Goal: Information Seeking & Learning: Check status

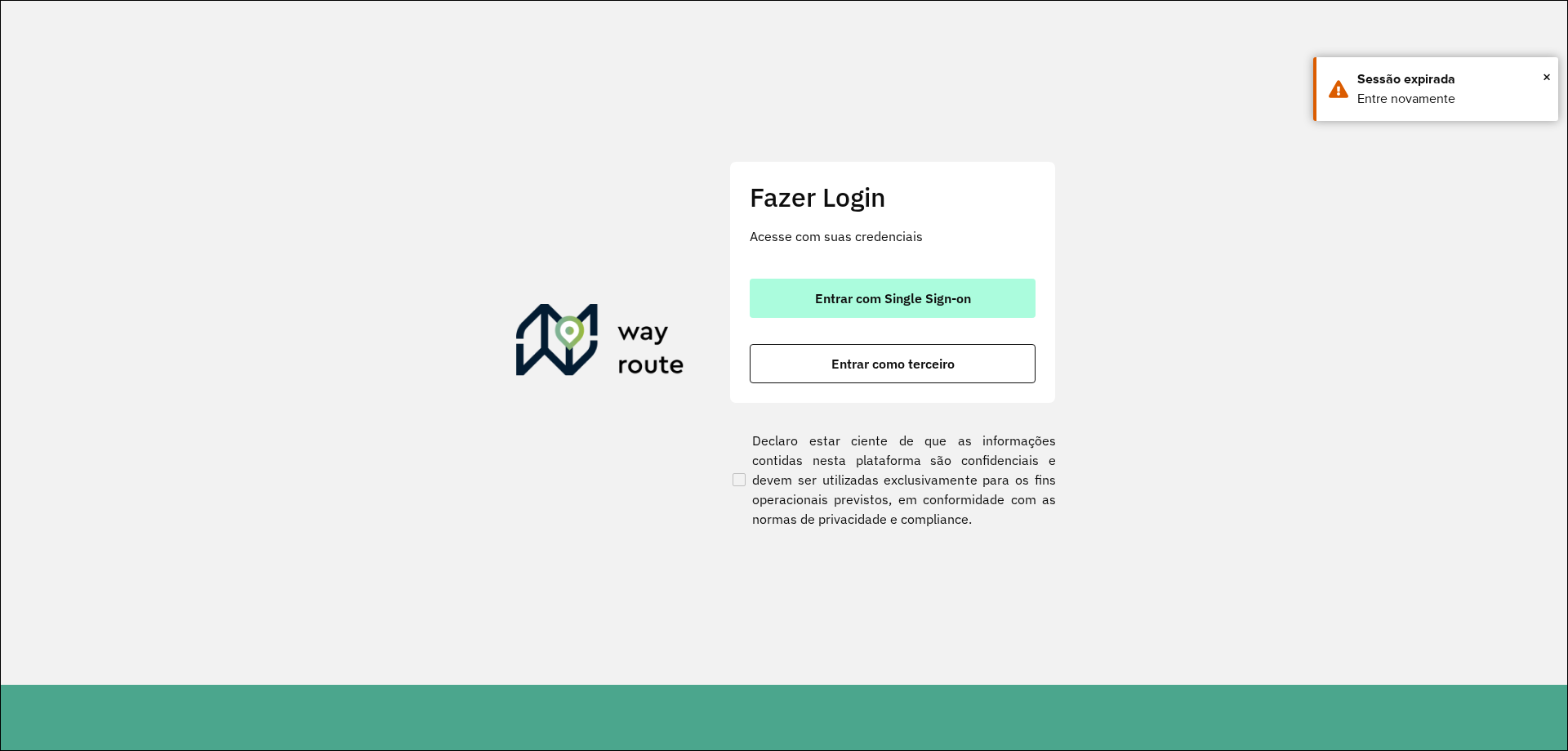
click at [904, 288] on button "Entrar com Single Sign-on" at bounding box center [893, 298] width 286 height 39
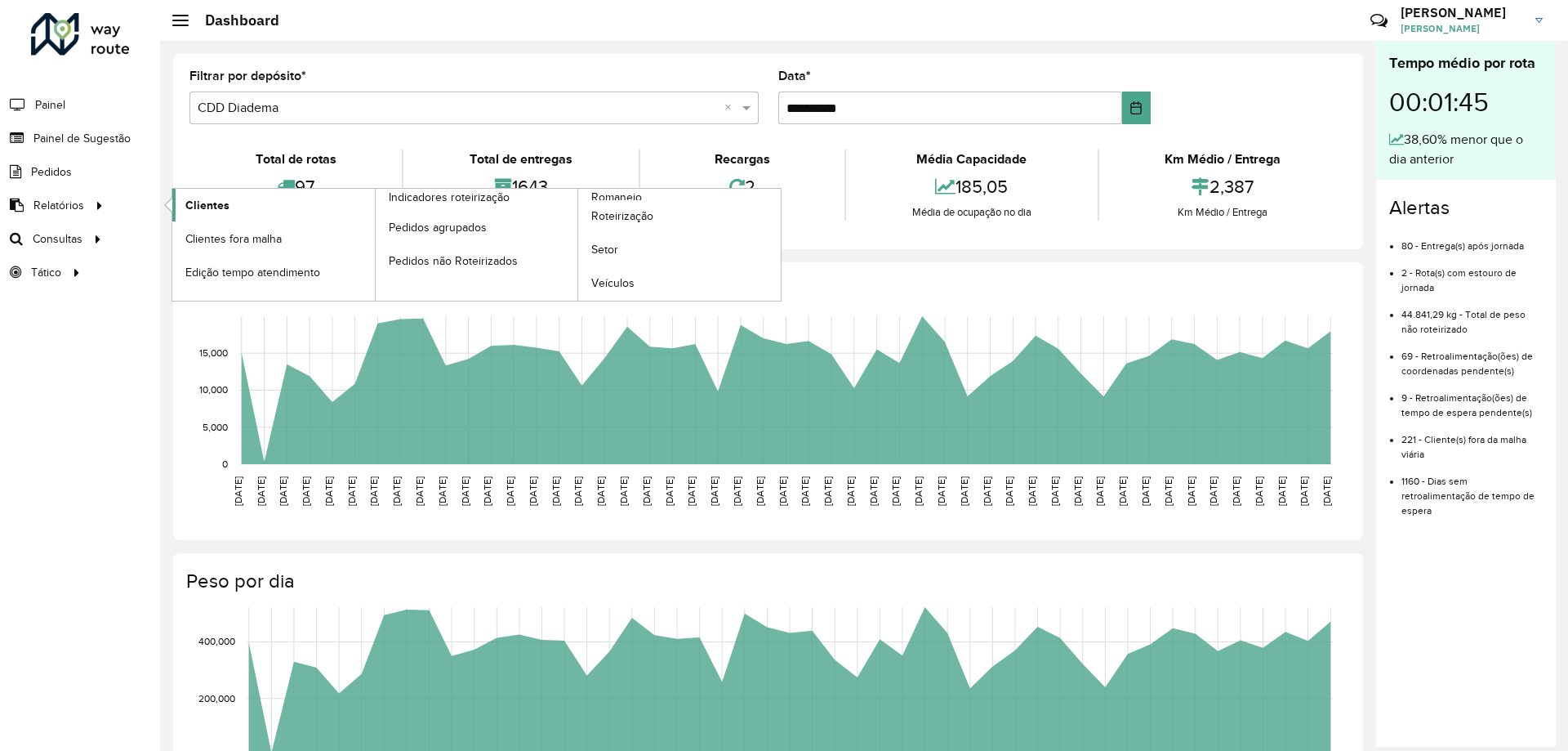
click at [232, 213] on link "Clientes" at bounding box center [273, 205] width 203 height 33
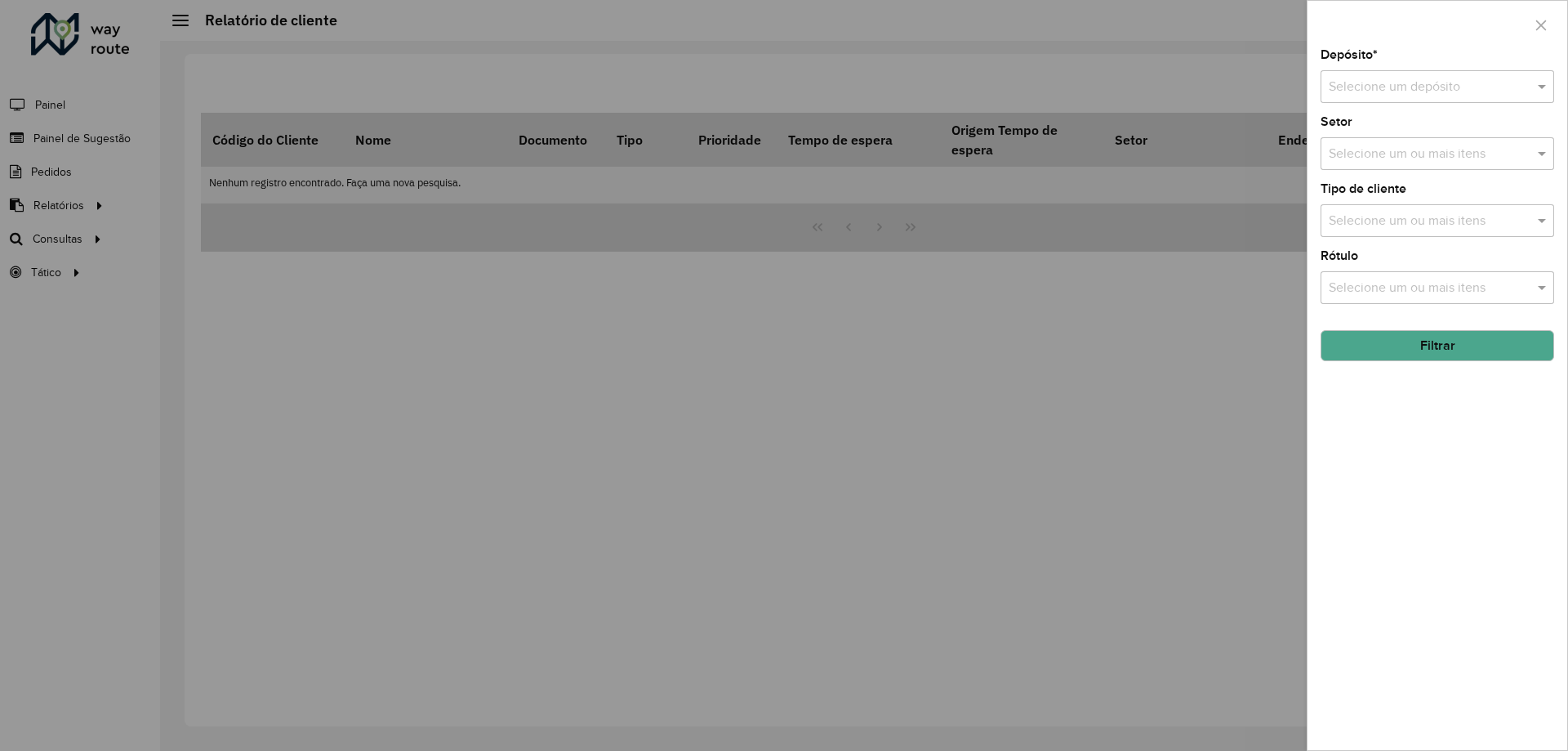
click at [1427, 83] on input "text" at bounding box center [1421, 87] width 185 height 20
click at [1374, 158] on span "CDD Diadema" at bounding box center [1368, 161] width 81 height 14
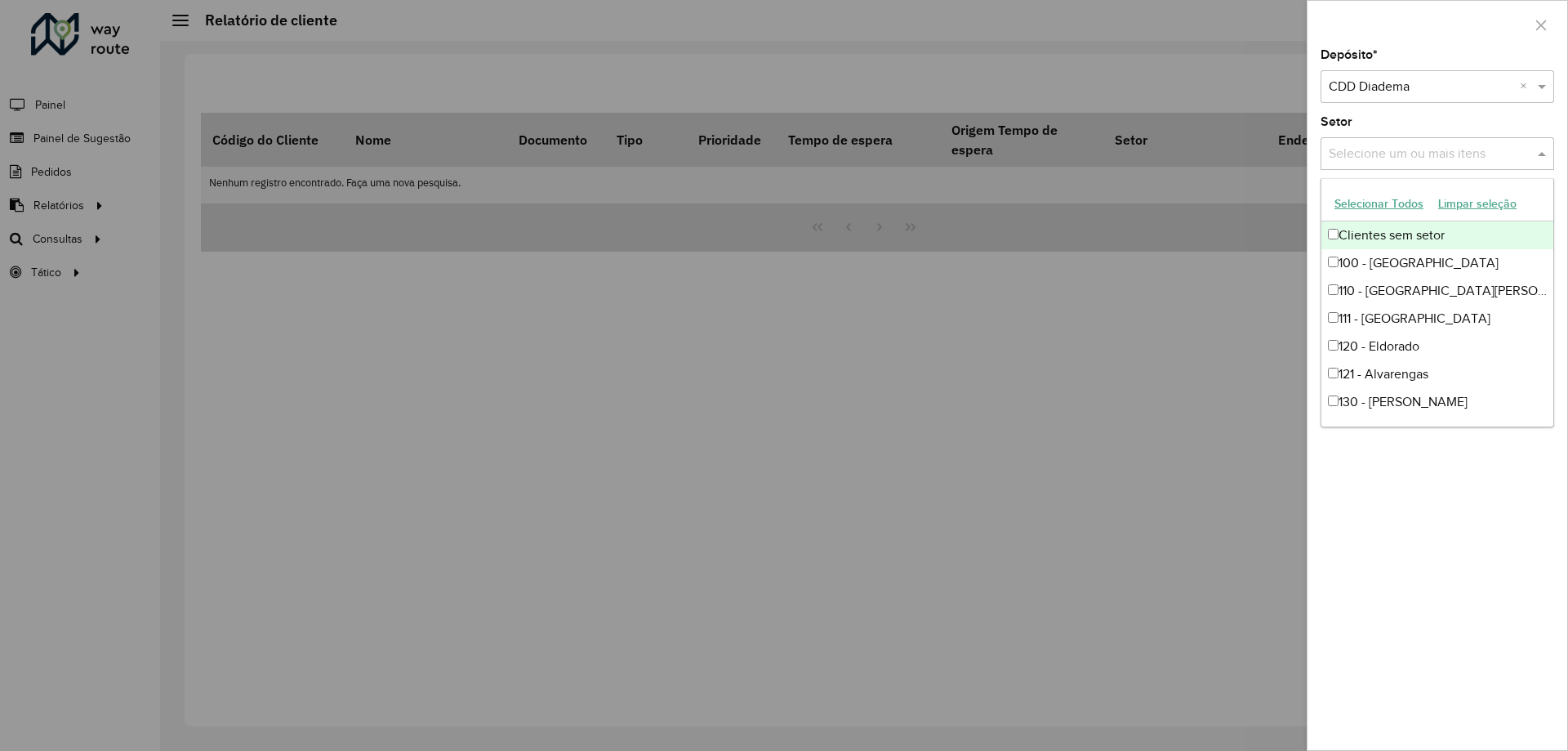
click at [1374, 158] on input "text" at bounding box center [1429, 155] width 209 height 20
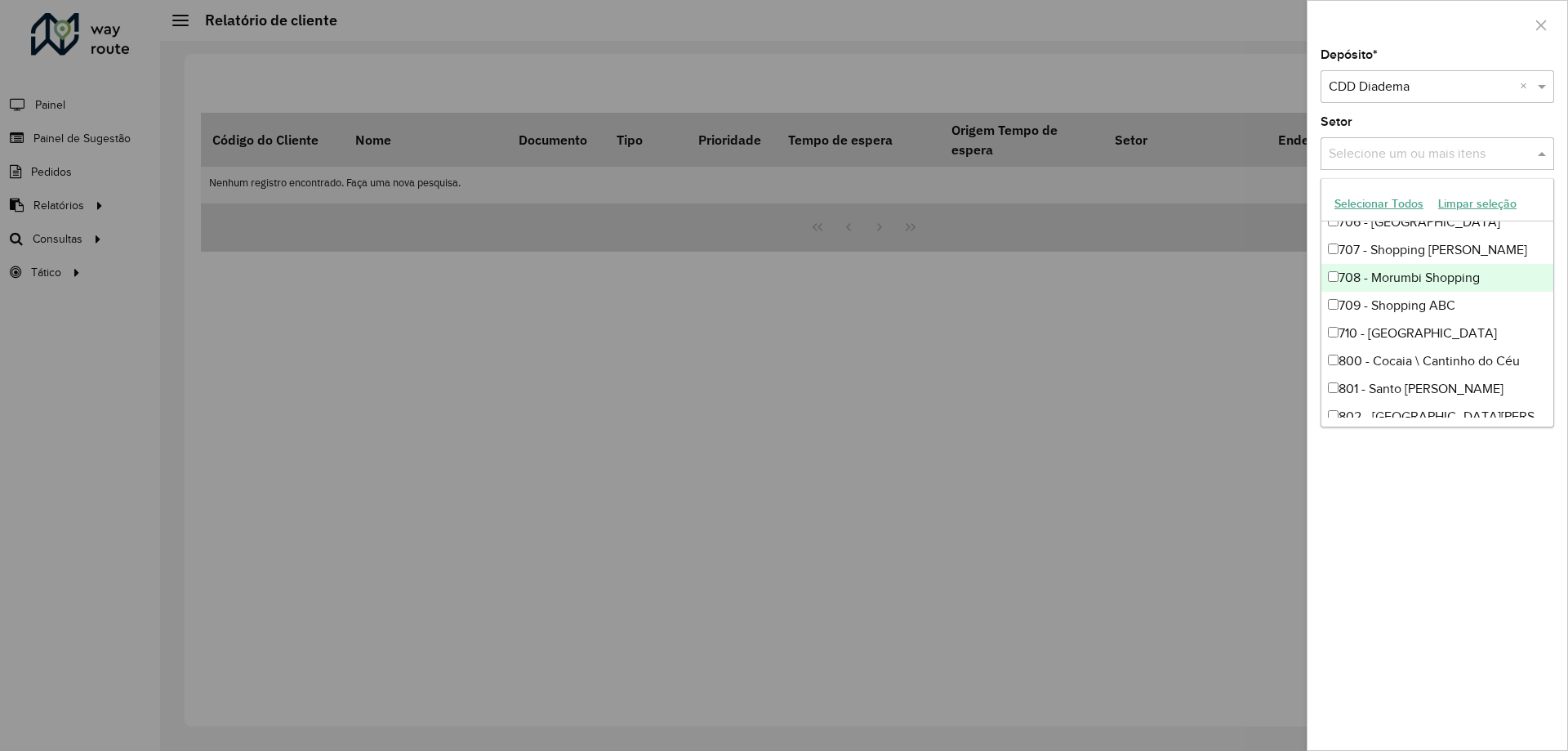
scroll to position [654, 0]
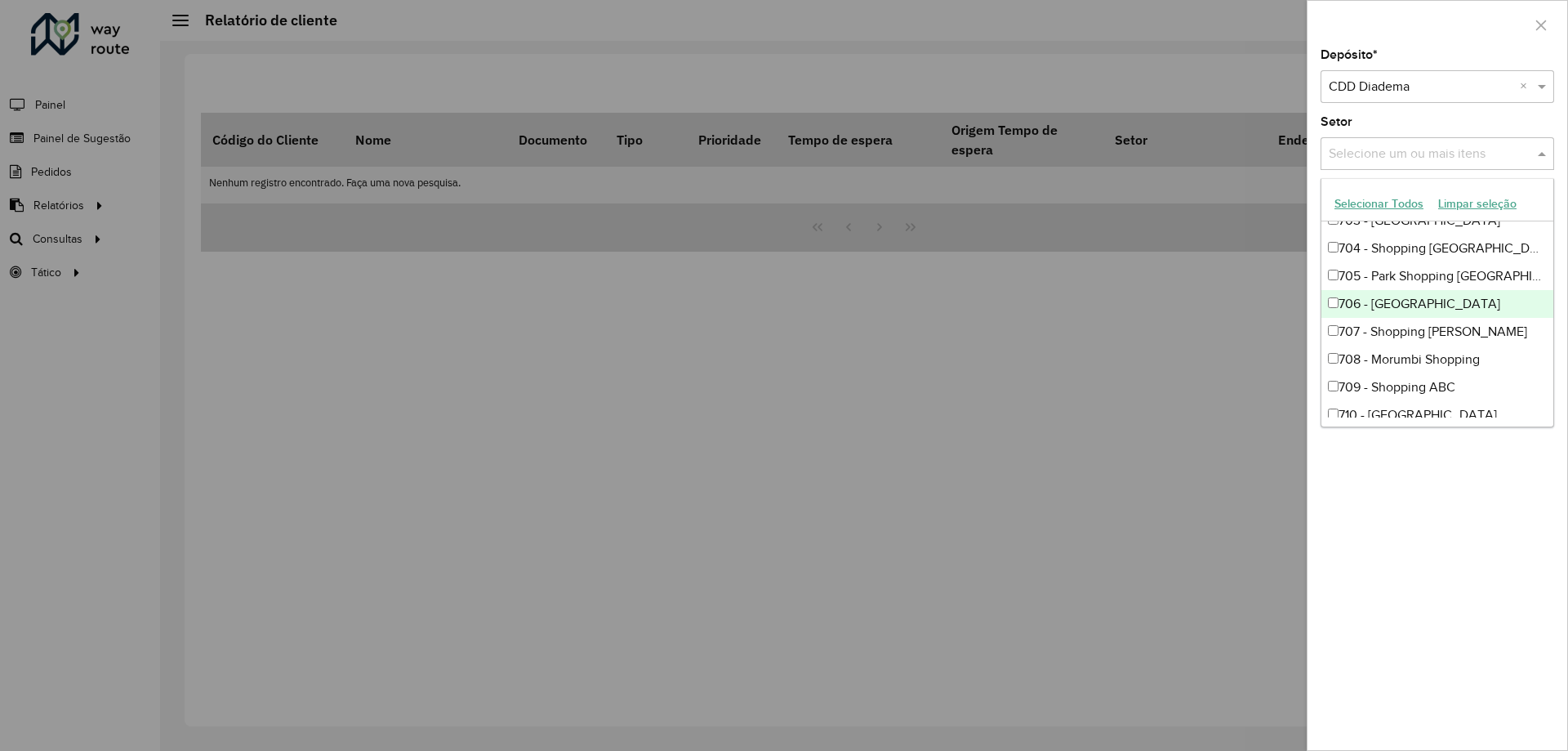
click at [1427, 306] on div "706 - [GEOGRAPHIC_DATA]" at bounding box center [1437, 304] width 232 height 28
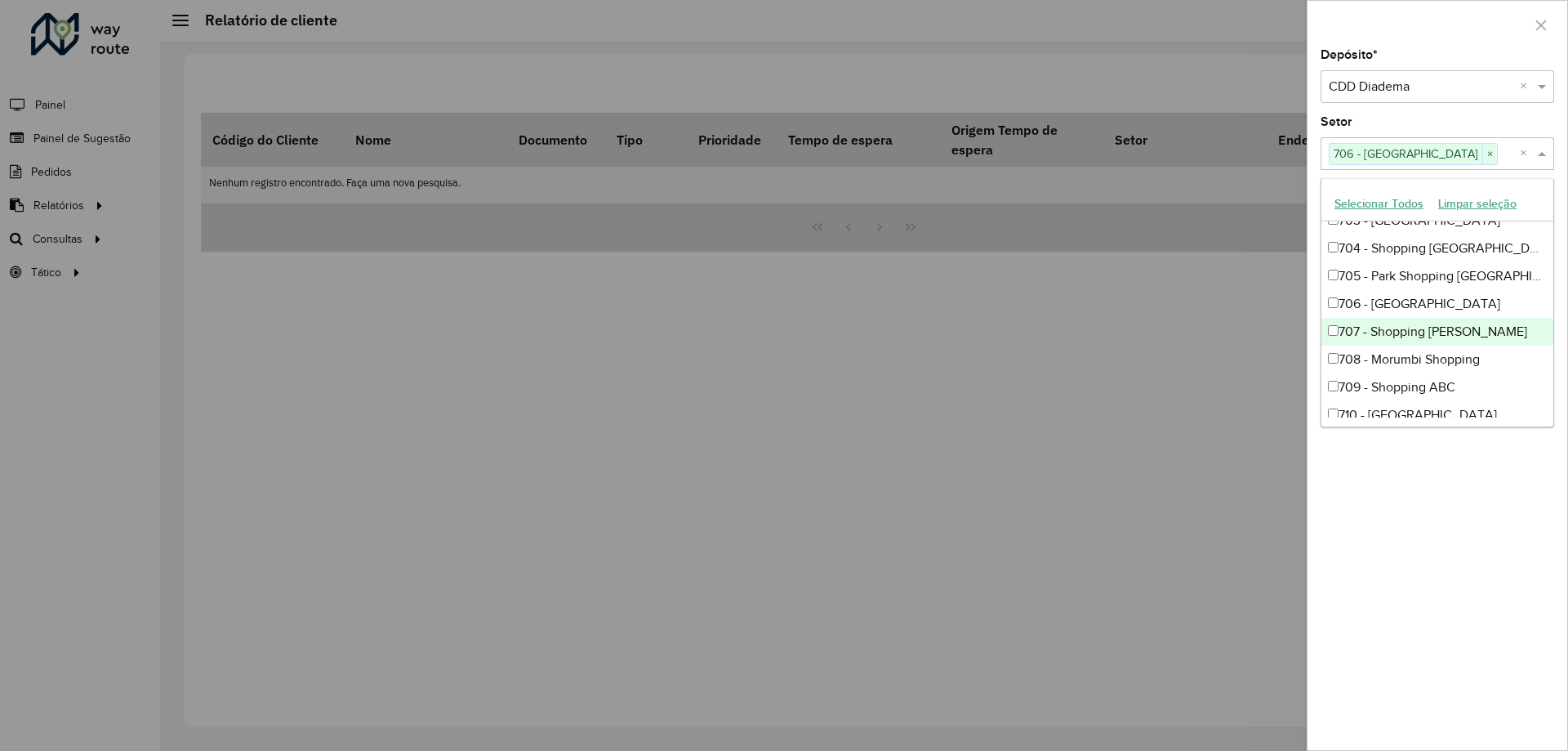
click at [1445, 571] on div "Depósito * Selecione um depósito × CDD Diadema × Setor Selecione um ou mais ite…" at bounding box center [1436, 400] width 259 height 701
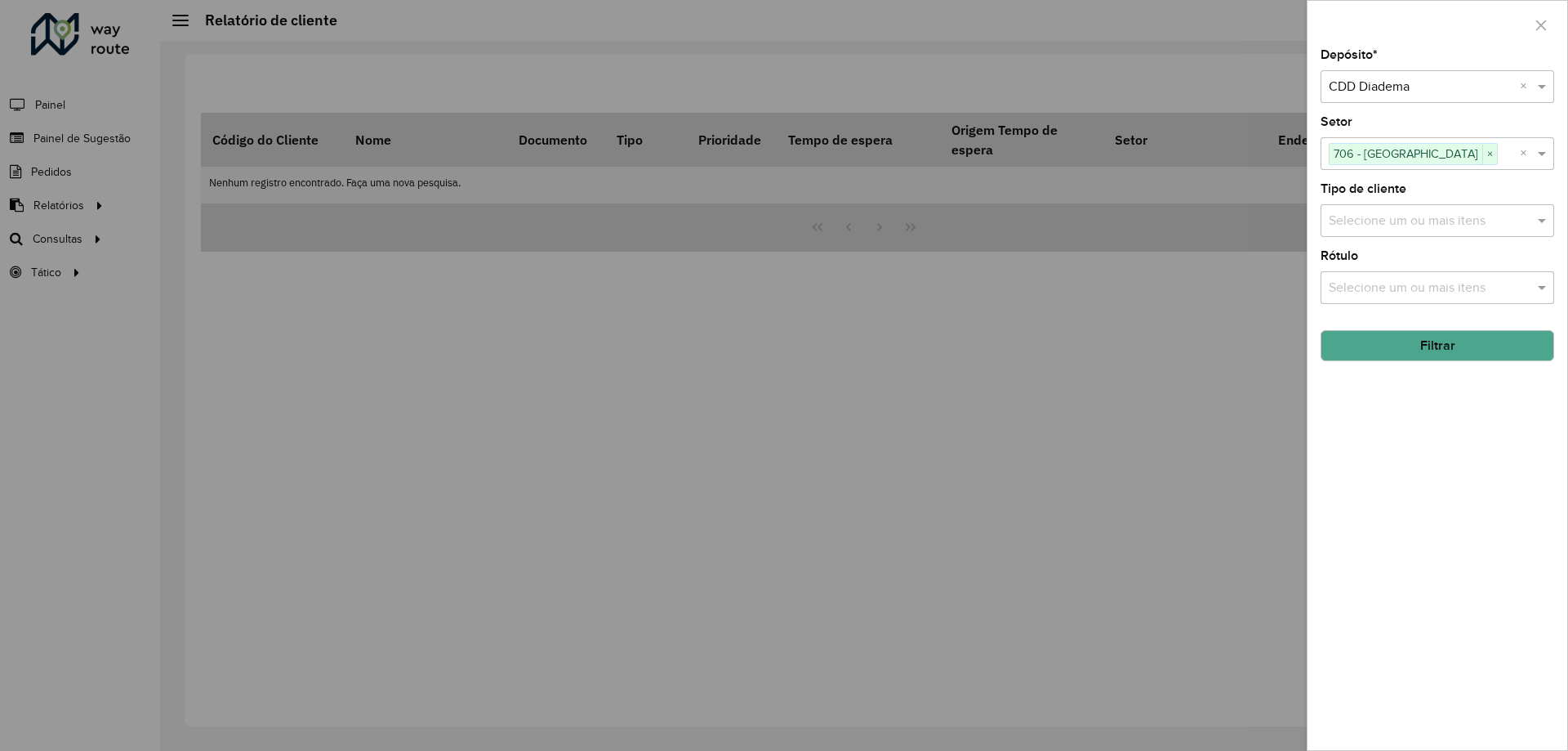
click at [1424, 209] on div "Selecione um ou mais itens" at bounding box center [1437, 220] width 234 height 33
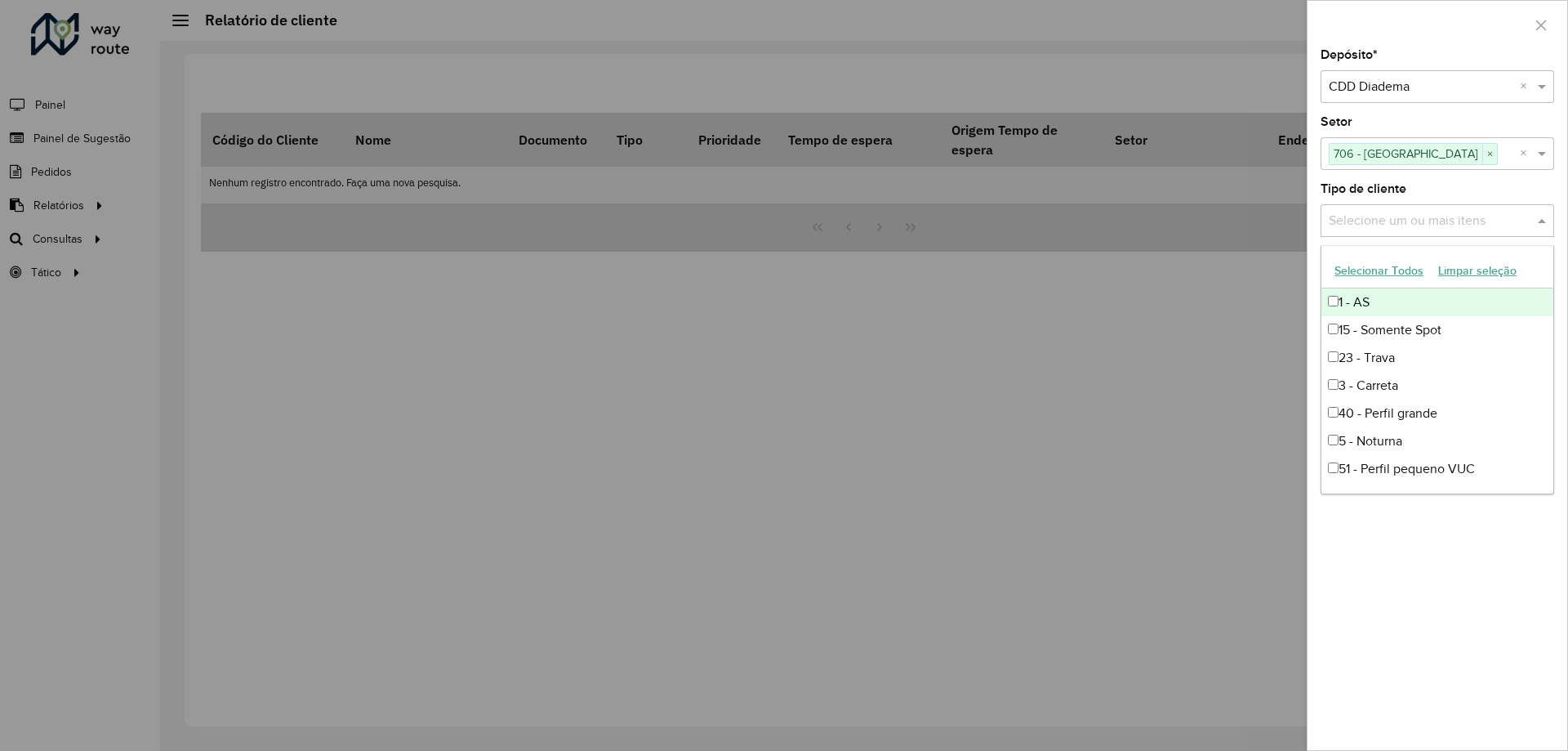
click at [1424, 209] on div "Selecione um ou mais itens" at bounding box center [1437, 220] width 234 height 33
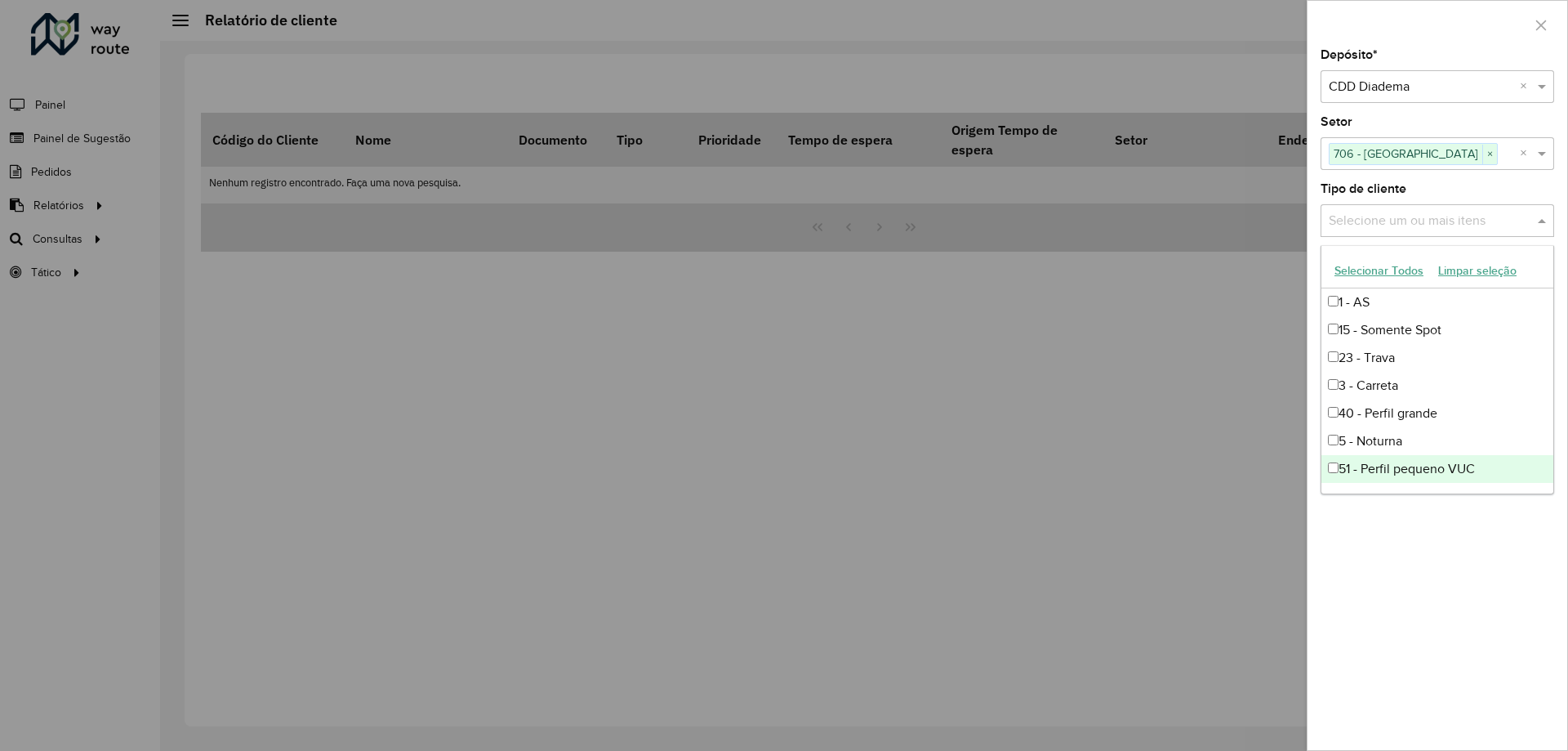
click at [1431, 592] on div "Depósito * Selecione um depósito × CDD Diadema × Setor Selecione um ou mais ite…" at bounding box center [1436, 400] width 259 height 701
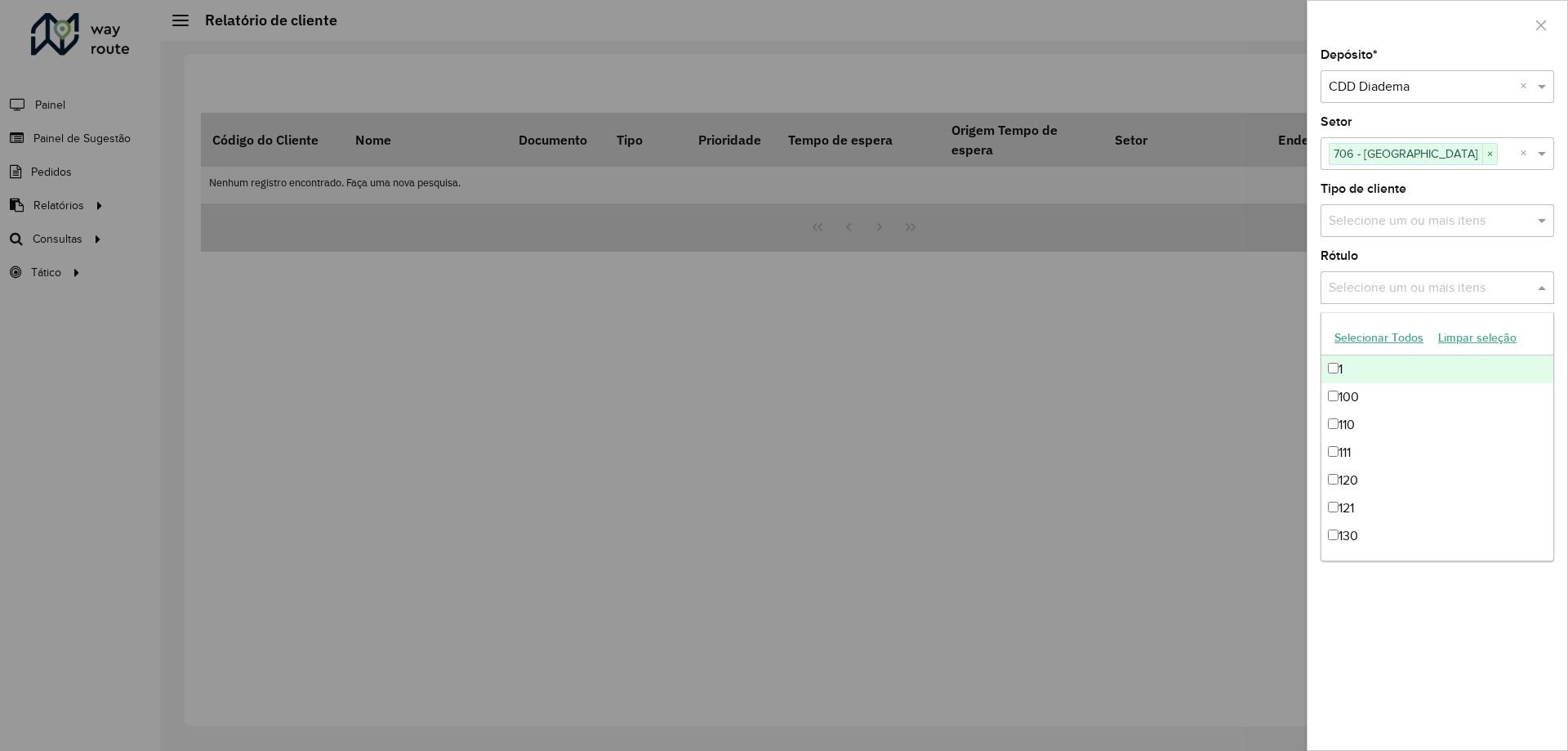
click at [1408, 285] on input "text" at bounding box center [1429, 289] width 209 height 20
click at [1444, 687] on div "Depósito * Selecione um depósito × CDD Diadema × Setor Selecione um ou mais ite…" at bounding box center [1436, 400] width 259 height 701
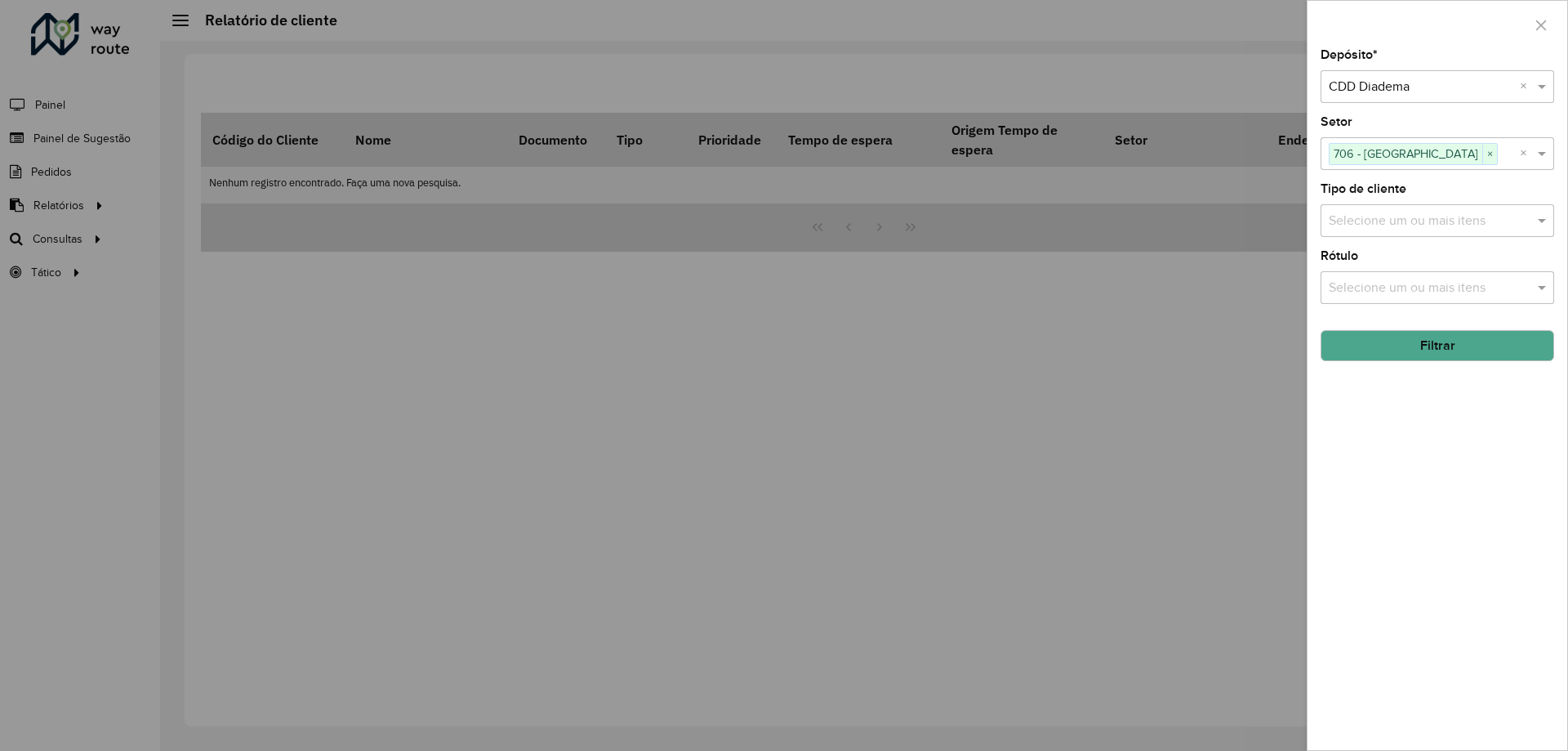
click at [1393, 359] on button "Filtrar" at bounding box center [1437, 345] width 234 height 31
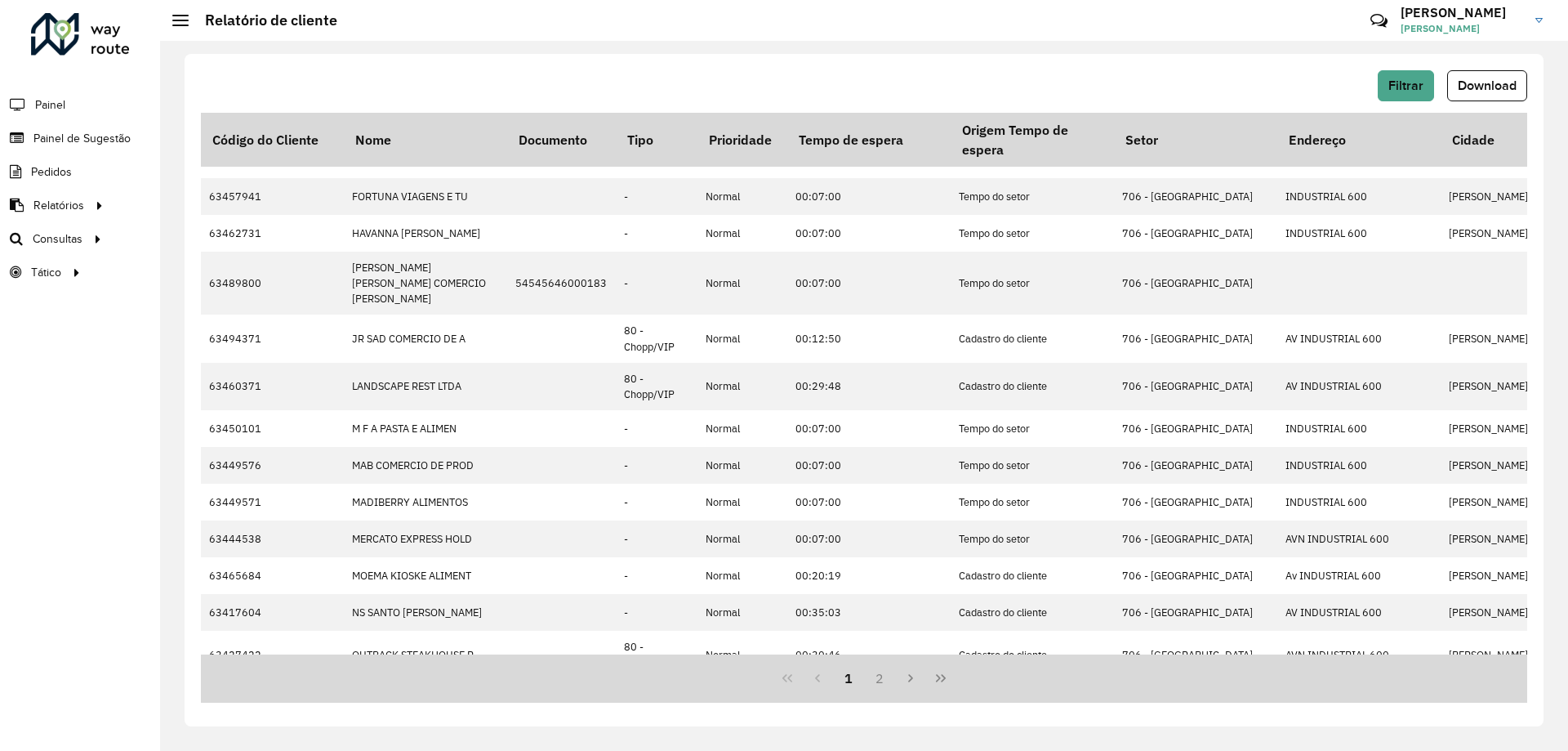
scroll to position [340, 0]
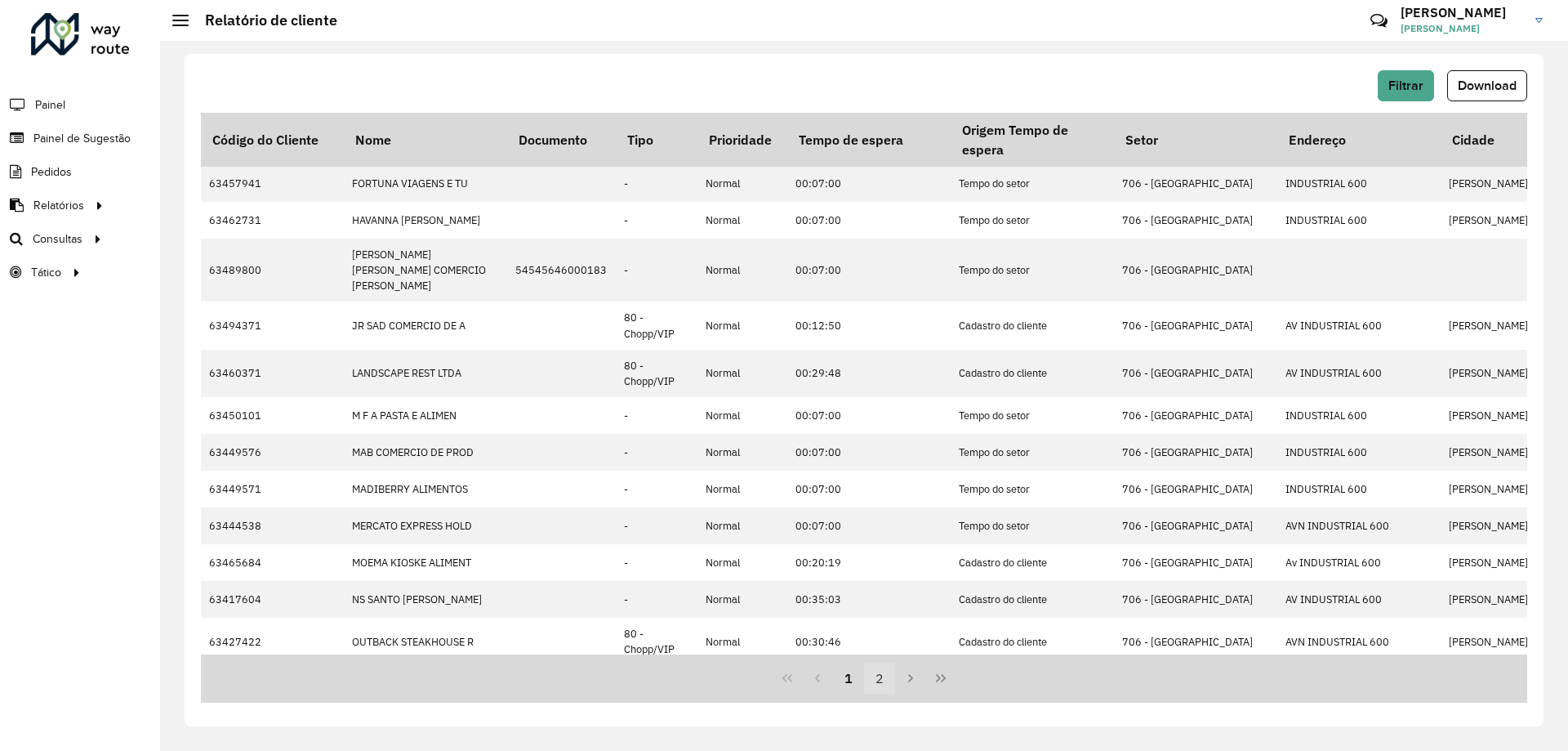
click at [886, 681] on button "2" at bounding box center [879, 678] width 31 height 31
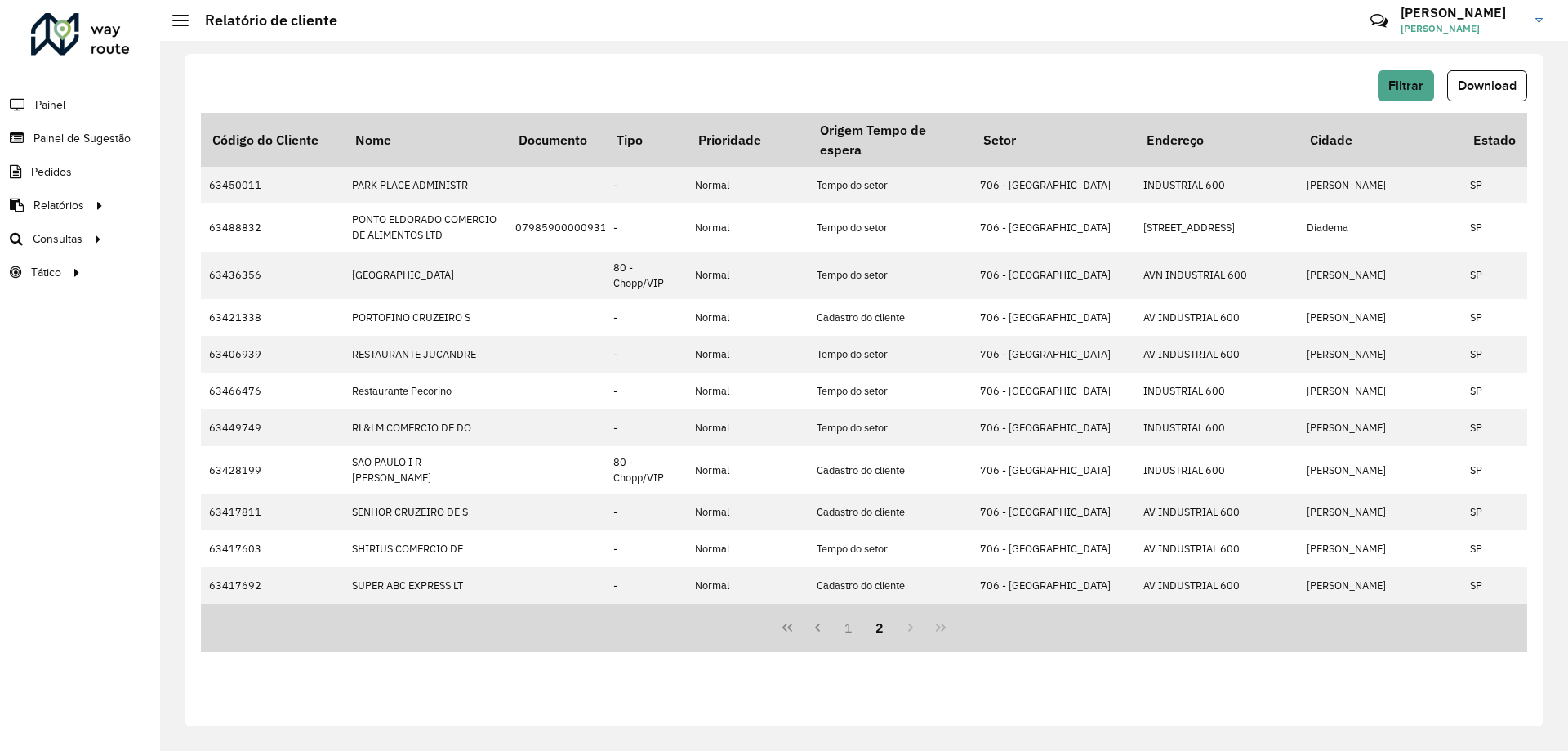
scroll to position [0, 0]
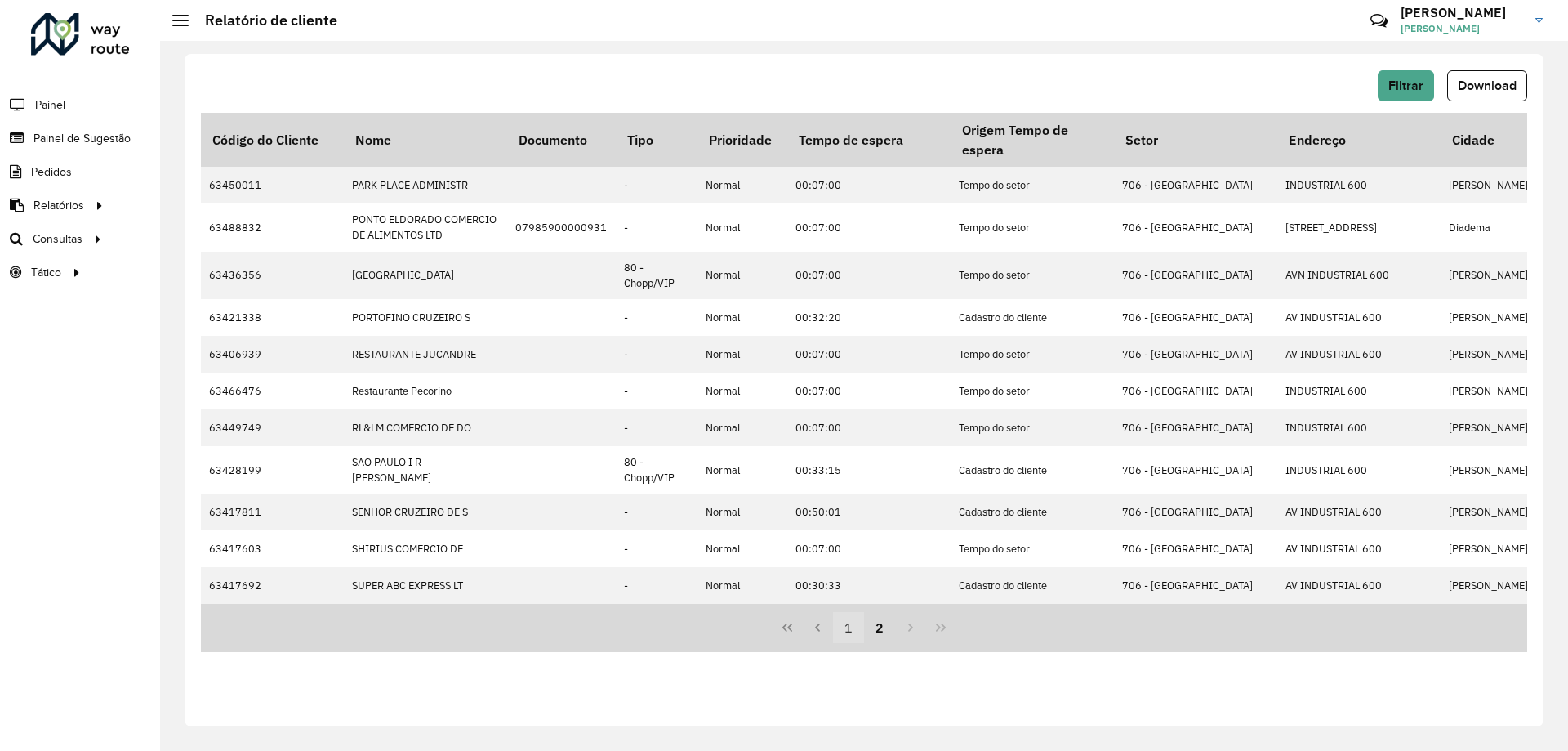
click at [853, 634] on button "1" at bounding box center [848, 627] width 31 height 31
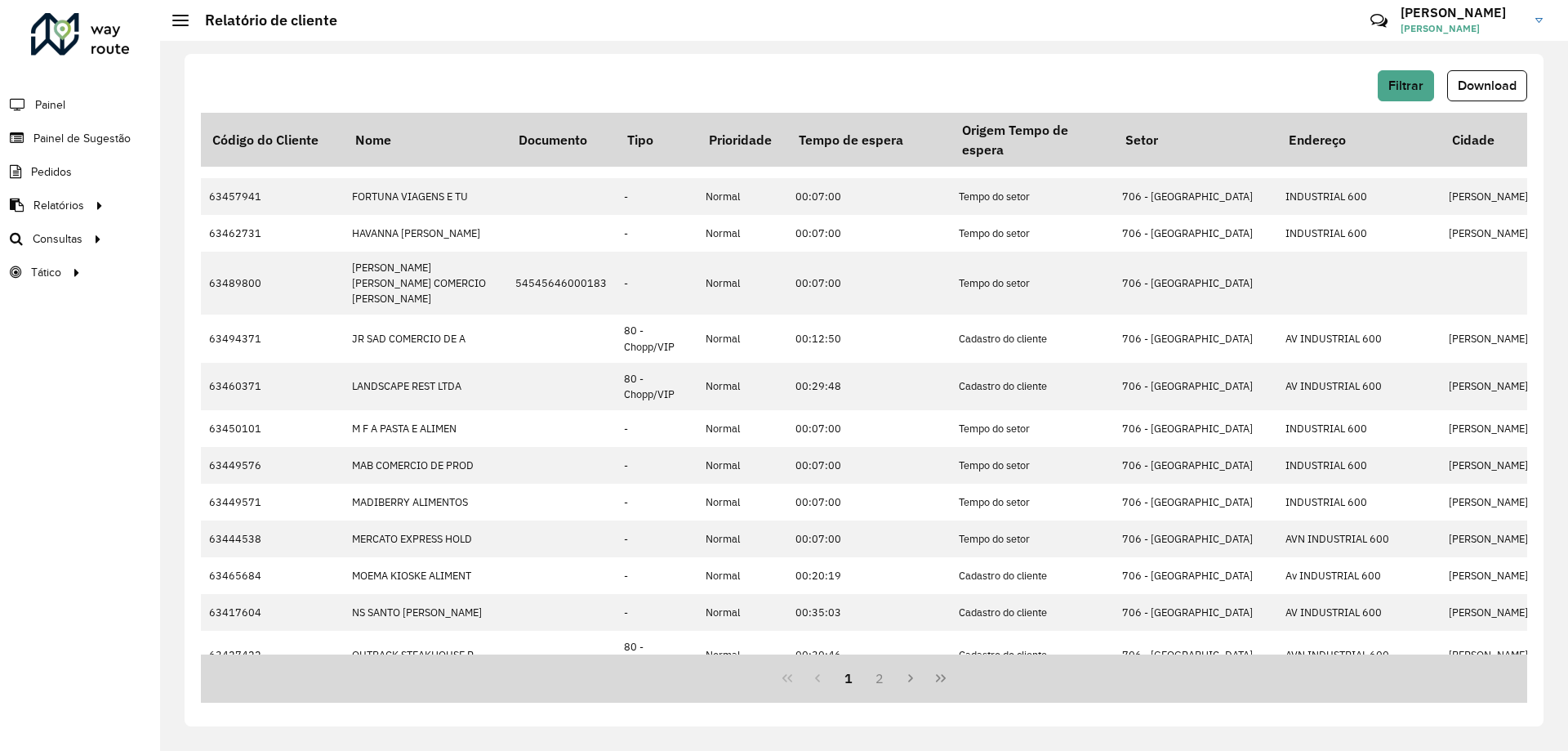
scroll to position [340, 0]
